Goal: Find specific page/section

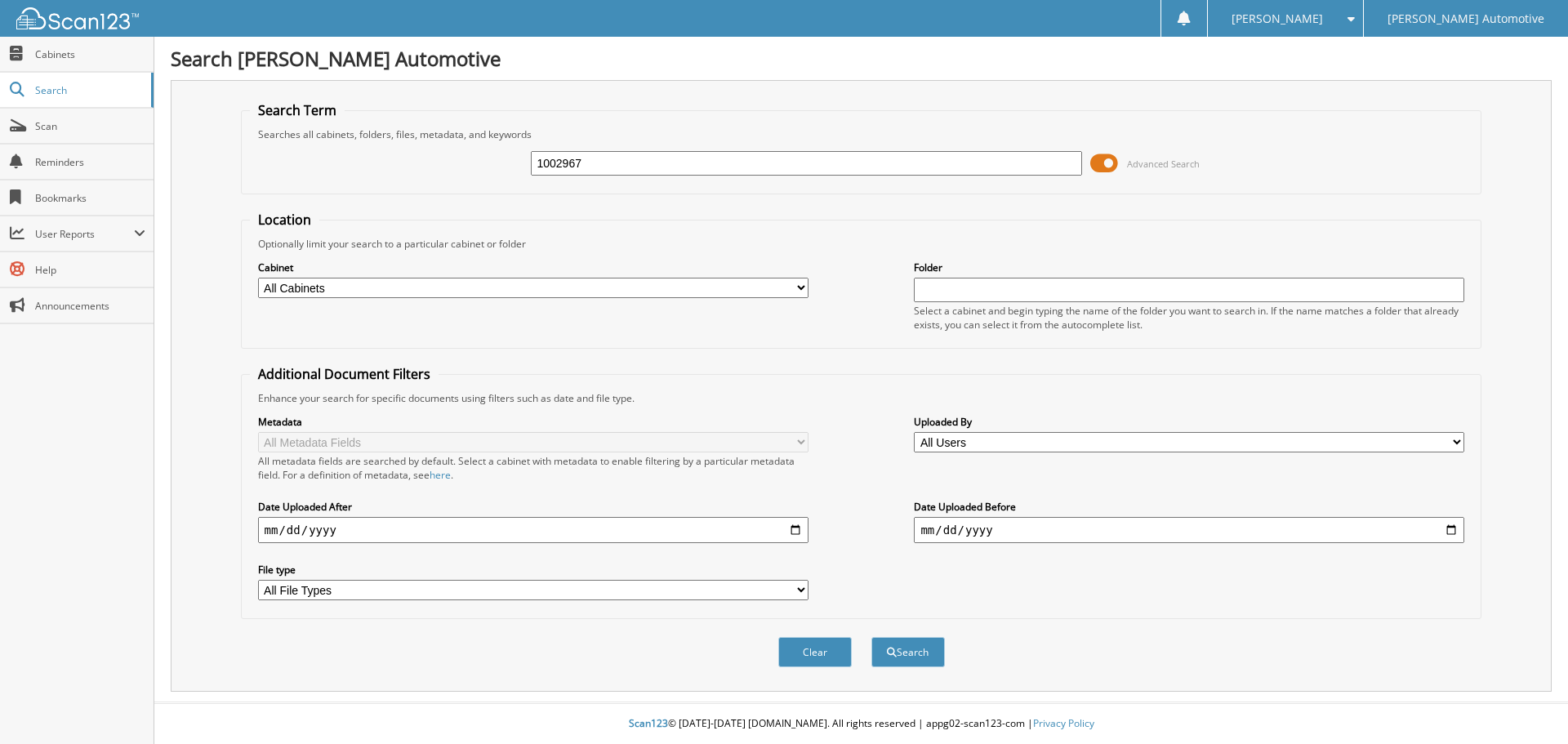
type input "1002967"
click at [872, 637] on button "Search" at bounding box center [909, 652] width 74 height 30
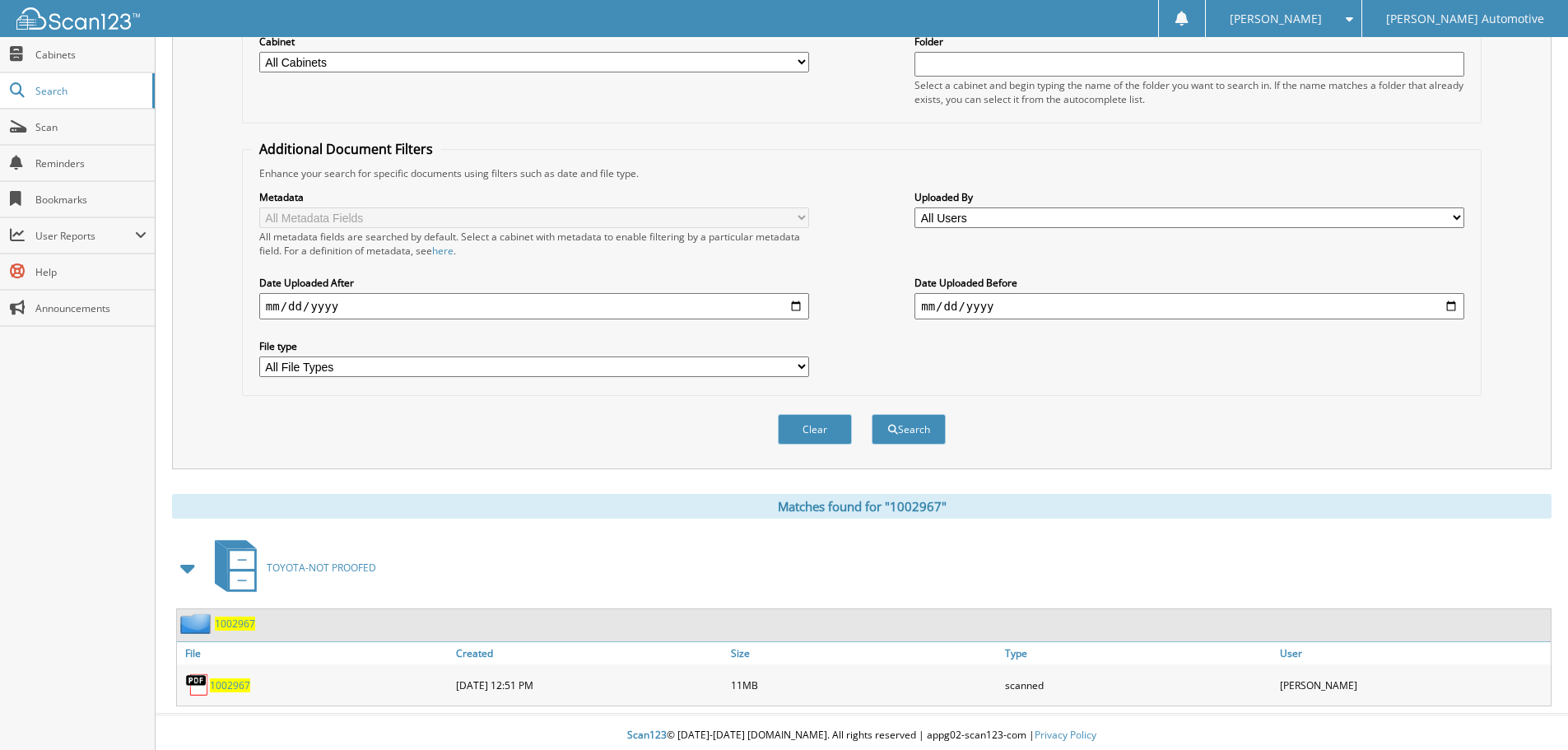
scroll to position [235, 0]
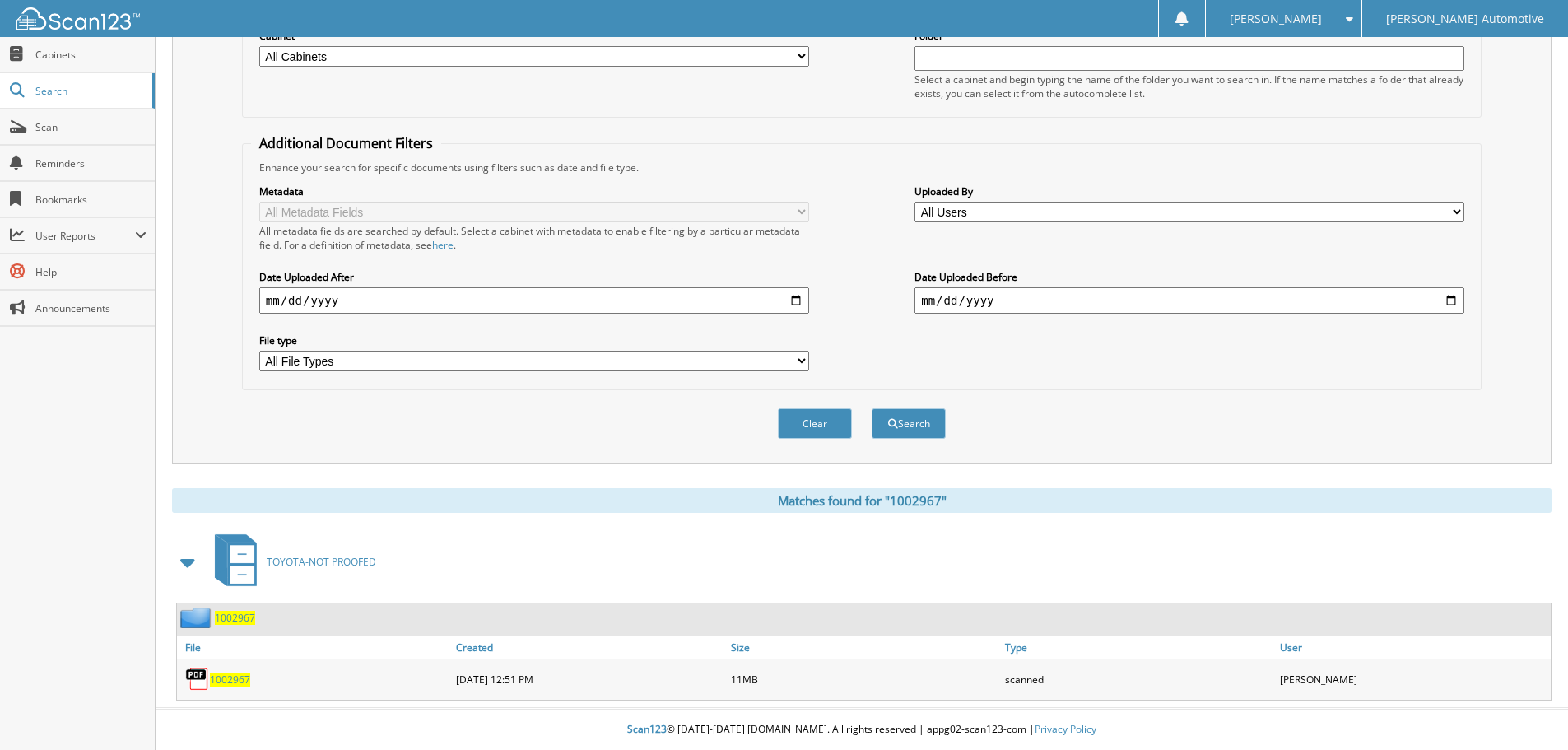
click at [220, 618] on span "1002967" at bounding box center [234, 618] width 40 height 14
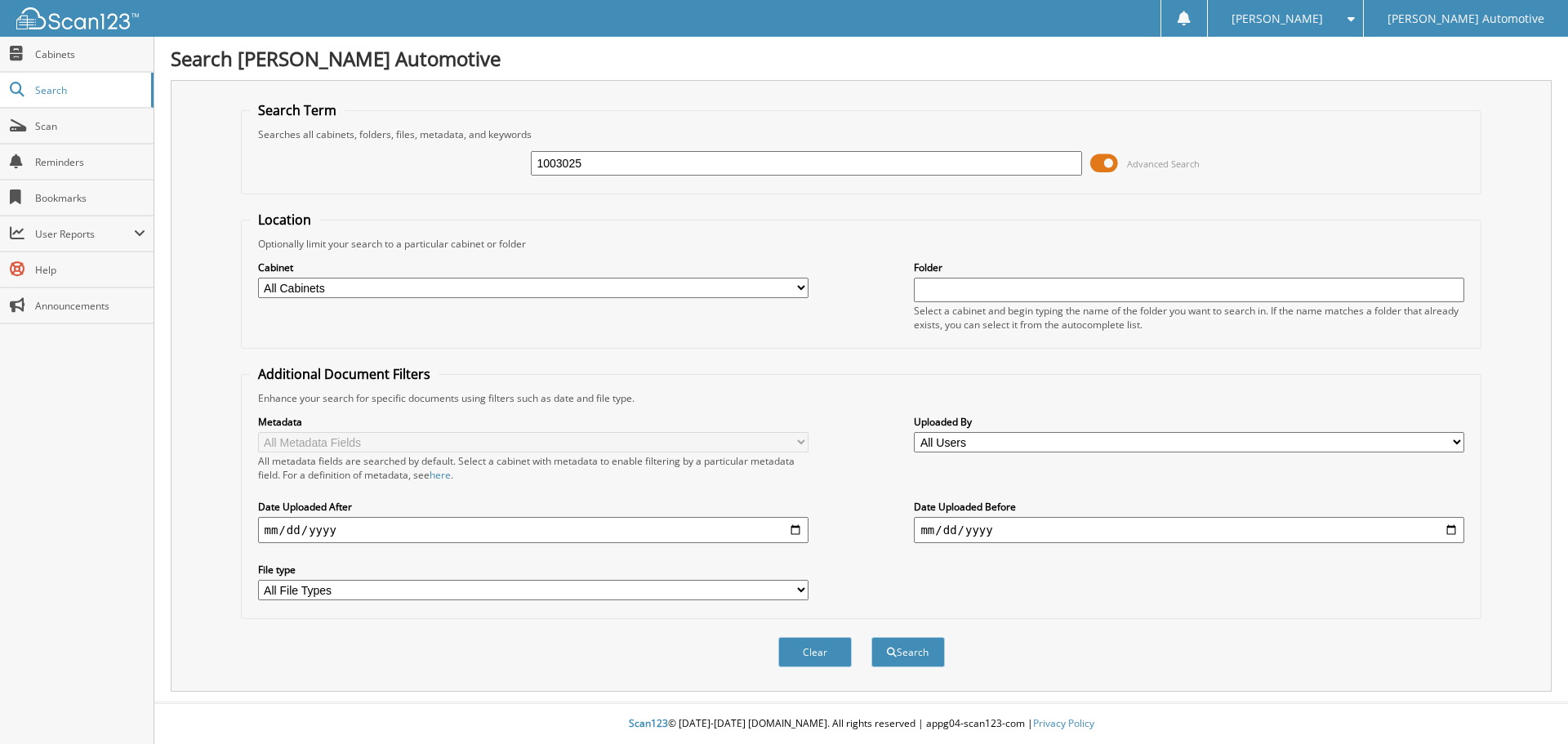
type input "1003025"
click at [872, 637] on button "Search" at bounding box center [909, 652] width 74 height 30
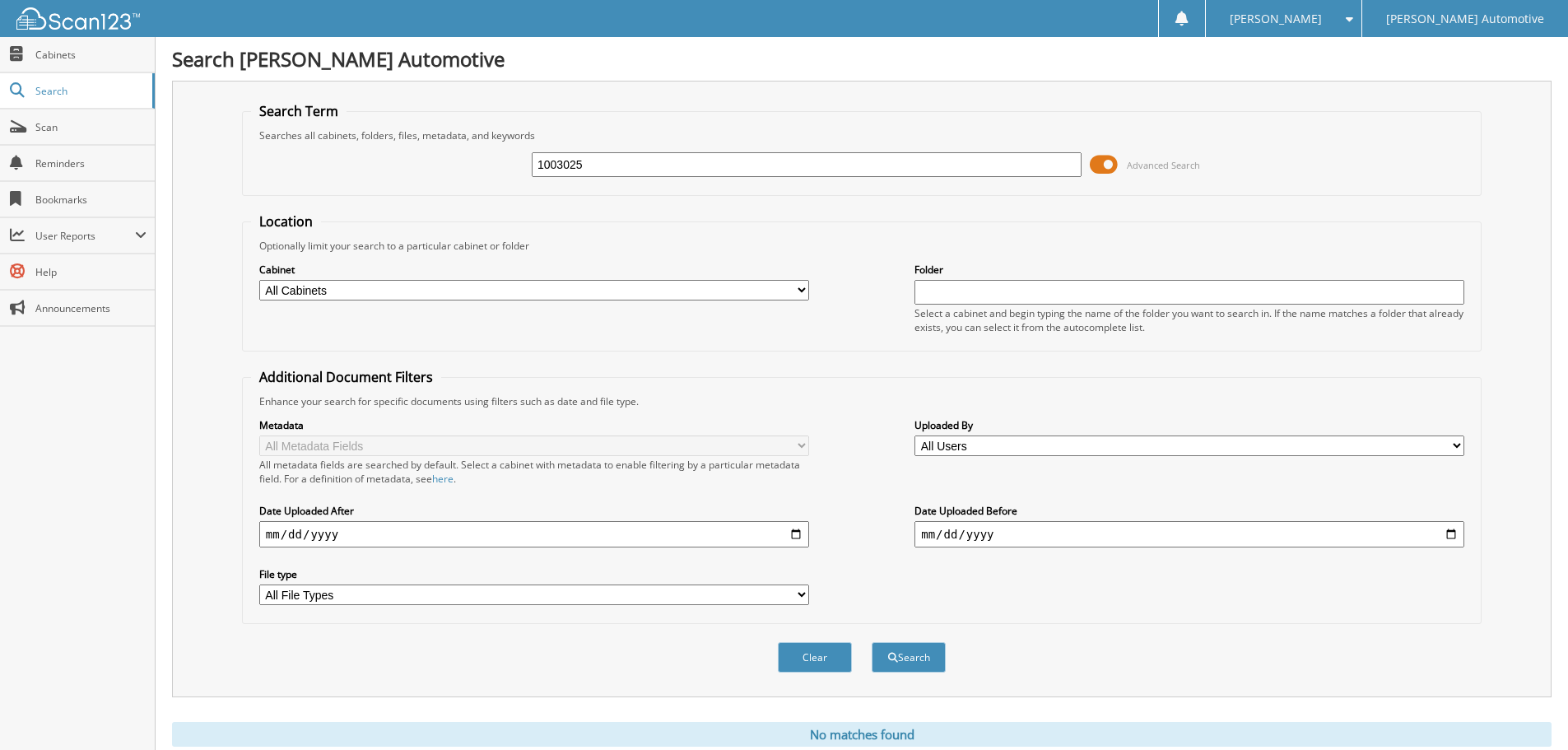
click at [606, 176] on input "1003025" at bounding box center [807, 164] width 550 height 25
type input "1003017"
click at [872, 643] on button "Search" at bounding box center [909, 657] width 74 height 31
